Goal: Task Accomplishment & Management: Complete application form

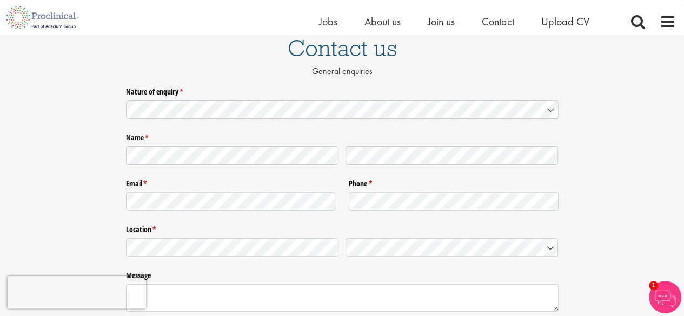
scroll to position [95, 0]
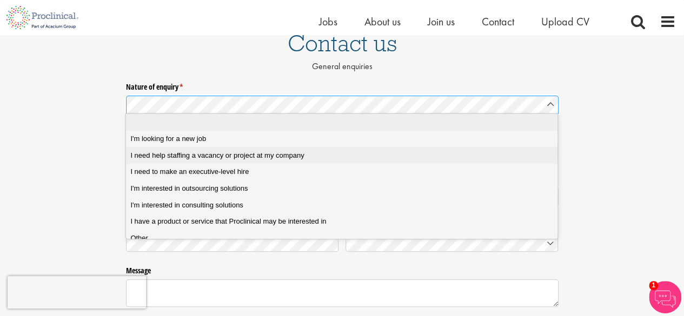
click at [313, 154] on div "I need help staffing a vacancy or project at my company" at bounding box center [345, 156] width 430 height 10
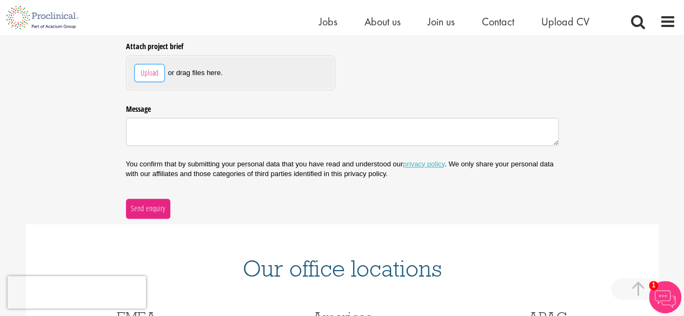
scroll to position [366, 0]
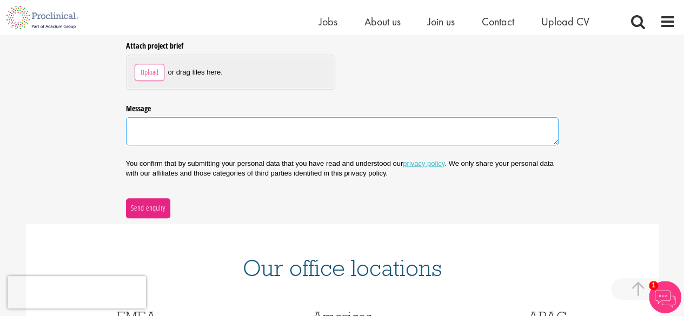
click at [182, 135] on textarea "Message" at bounding box center [342, 131] width 432 height 28
paste textarea "Dear Team, Myself Jaydip from Cadila Pharmaceuticals Talent Acquisition team. W…"
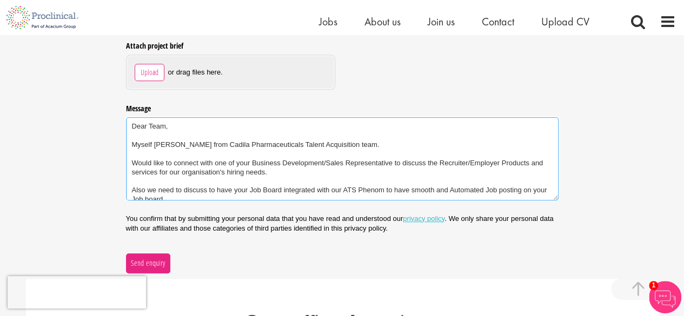
scroll to position [49, 0]
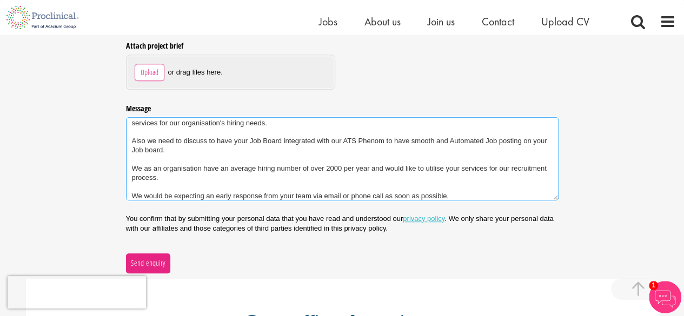
type textarea "Dear Team, Myself Jaydip from Cadila Pharmaceuticals Talent Acquisition team. W…"
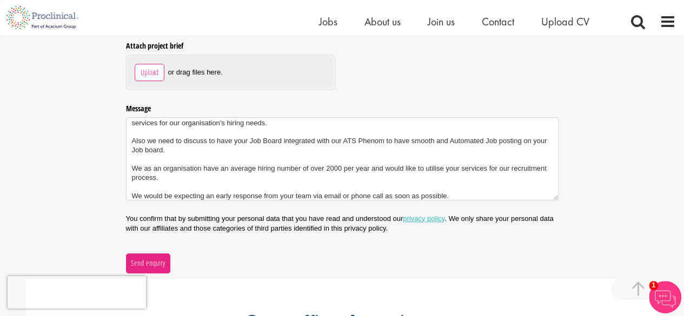
click at [153, 273] on div at bounding box center [342, 275] width 700 height 5
click at [154, 270] on button "Send enquiry" at bounding box center [148, 262] width 44 height 19
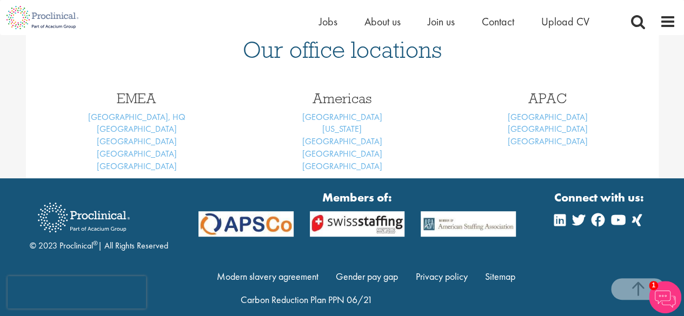
scroll to position [173, 0]
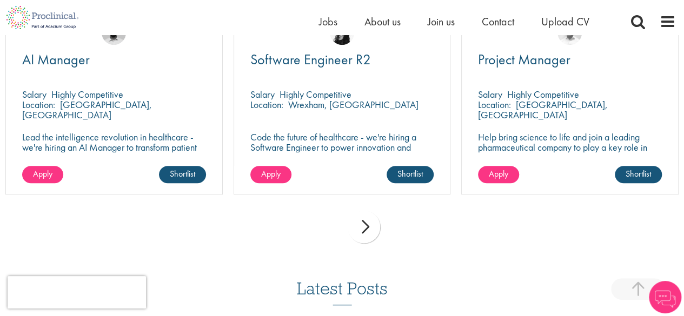
scroll to position [261, 0]
